Goal: Find specific page/section: Find specific page/section

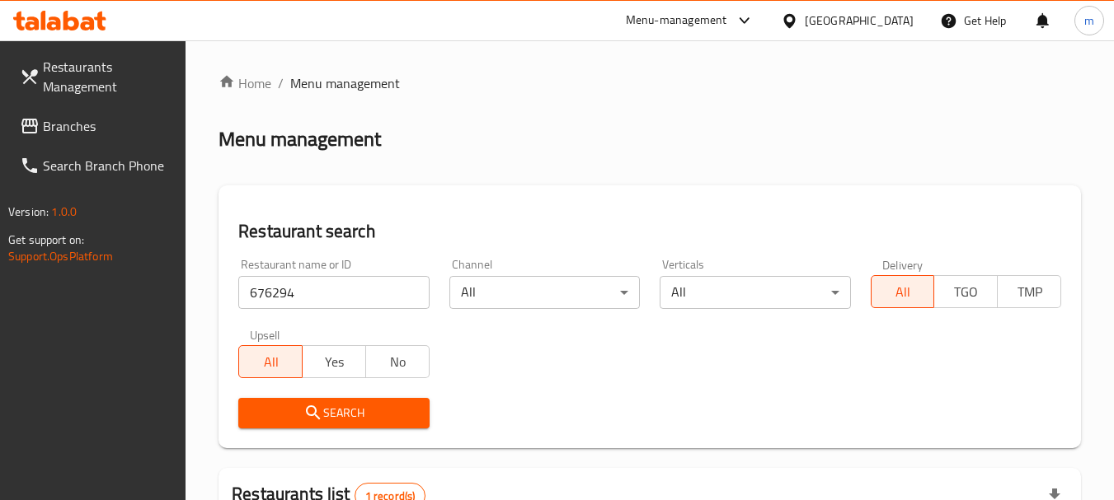
click at [73, 128] on span "Branches" at bounding box center [108, 126] width 130 height 20
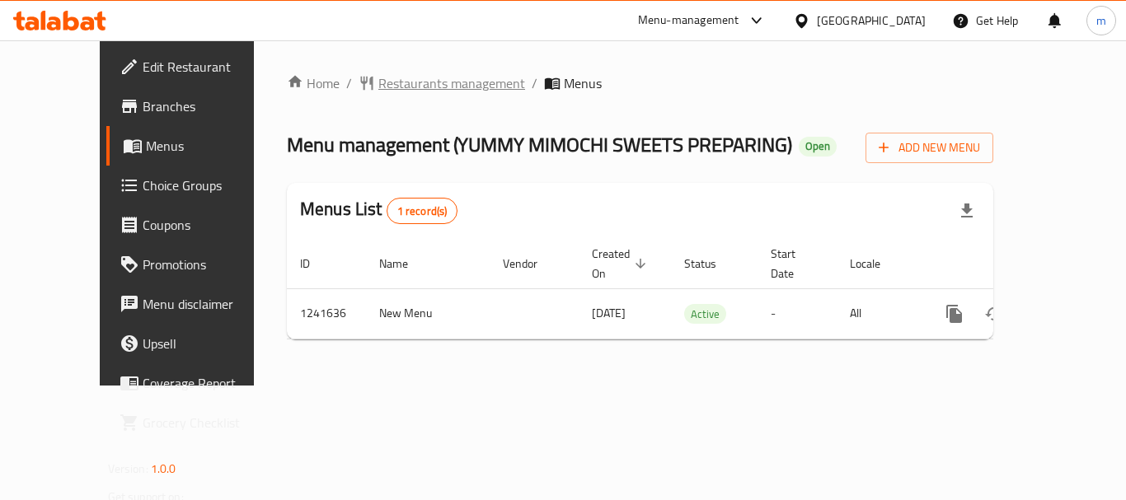
click at [380, 83] on span "Restaurants management" at bounding box center [451, 83] width 147 height 20
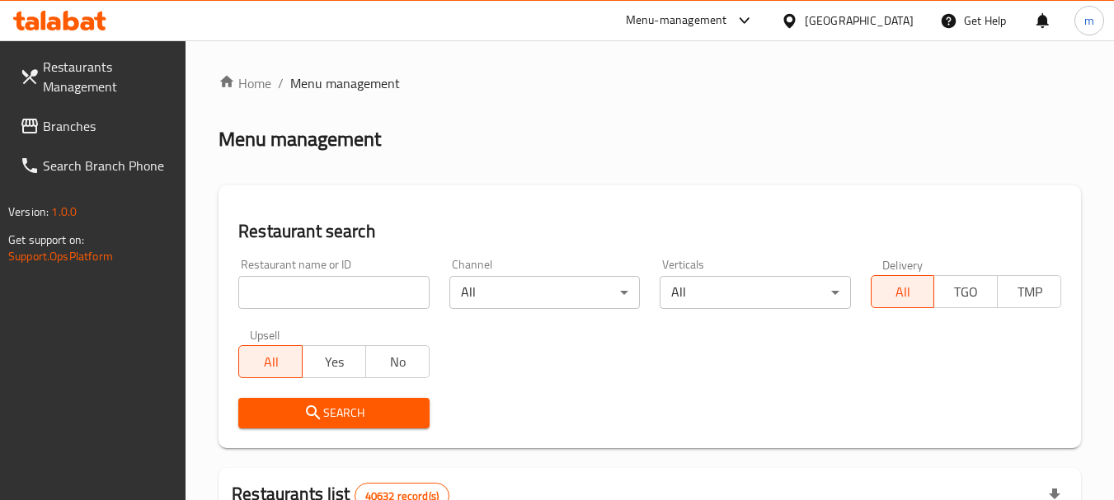
click at [298, 294] on input "search" at bounding box center [333, 292] width 190 height 33
paste input "680777"
type input "680777"
click at [344, 411] on span "Search" at bounding box center [333, 413] width 164 height 21
click at [851, 16] on div "[GEOGRAPHIC_DATA]" at bounding box center [859, 21] width 109 height 18
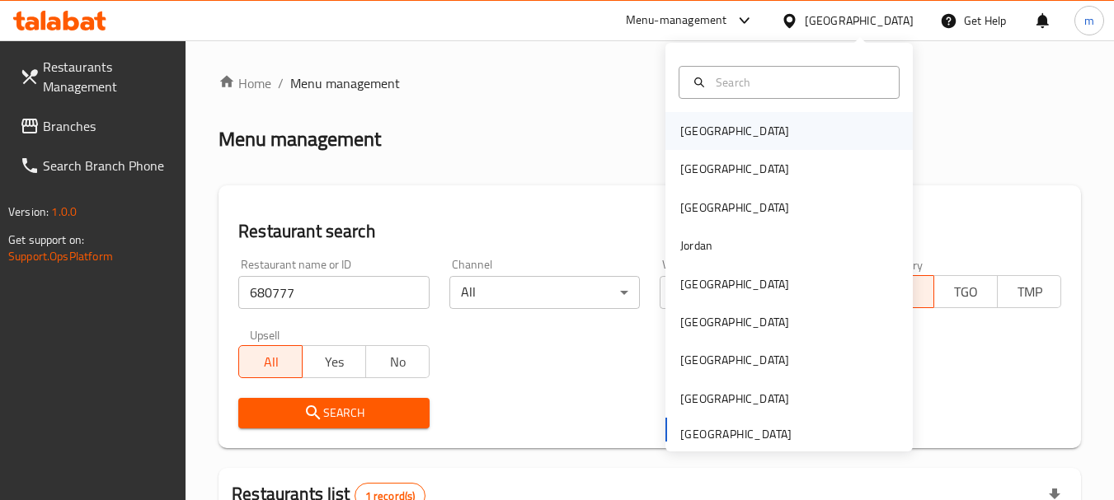
click at [719, 129] on div "Bahrain" at bounding box center [734, 131] width 135 height 38
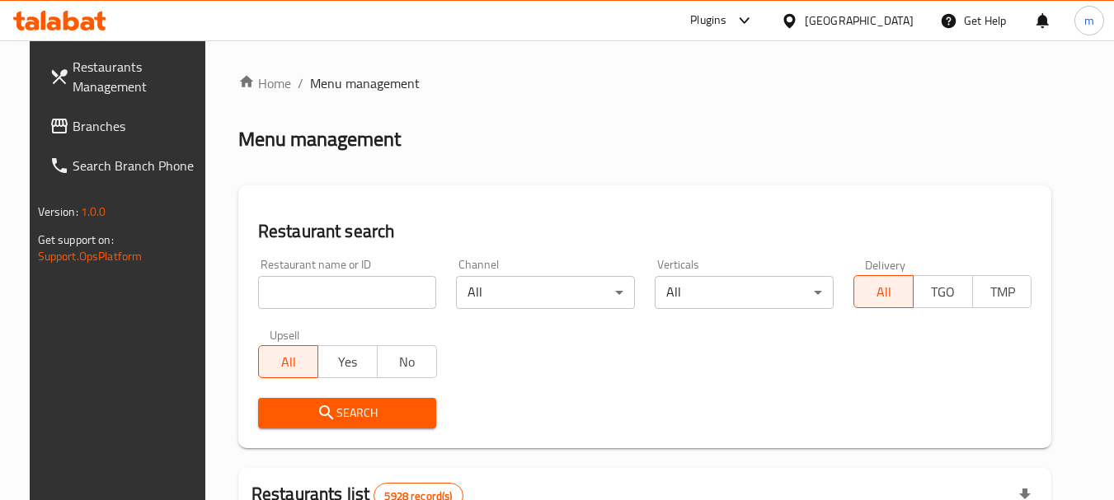
click at [81, 120] on span "Branches" at bounding box center [138, 126] width 130 height 20
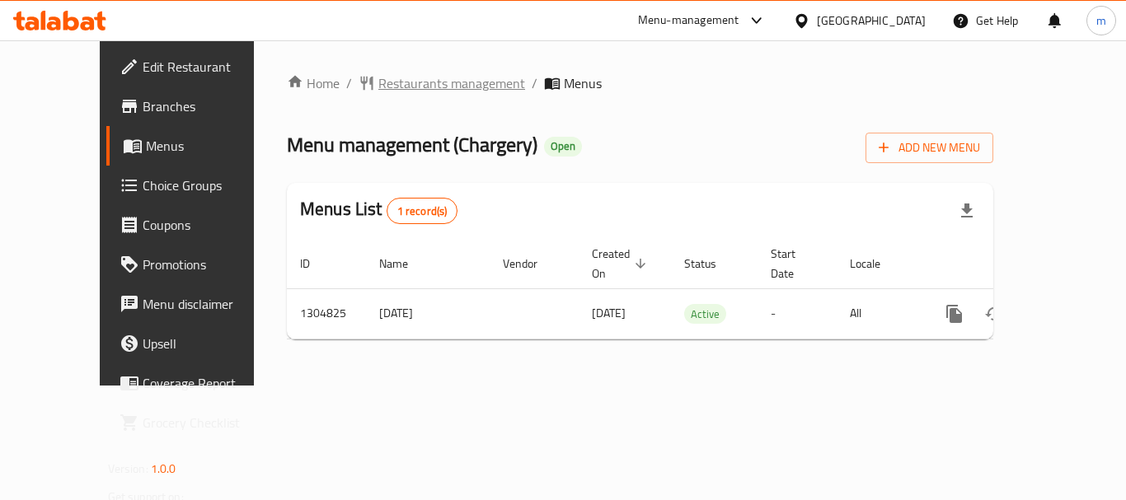
click at [378, 85] on span "Restaurants management" at bounding box center [451, 83] width 147 height 20
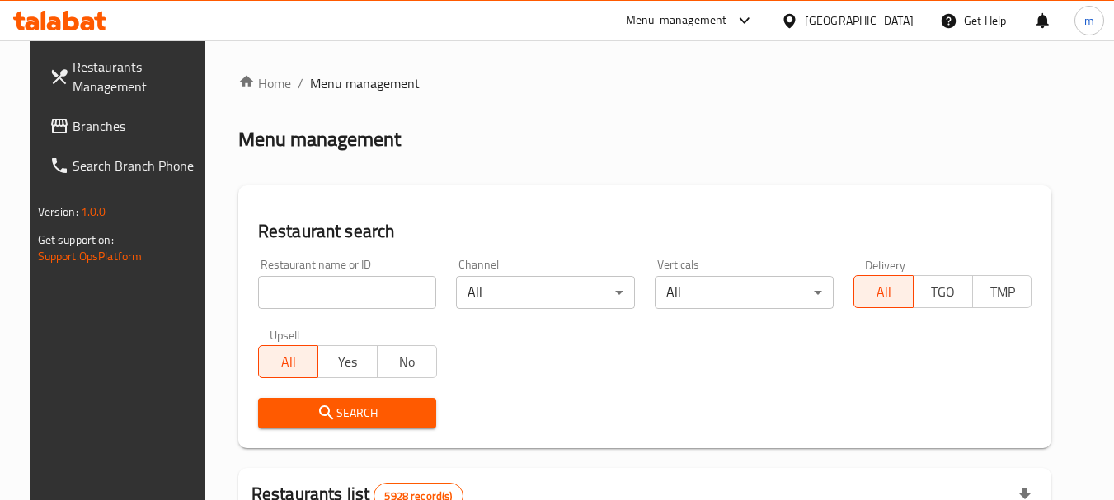
click at [335, 287] on input "search" at bounding box center [347, 292] width 179 height 33
paste input "692727"
type input "692727"
click at [345, 409] on span "Search" at bounding box center [347, 413] width 153 height 21
